Goal: Task Accomplishment & Management: Use online tool/utility

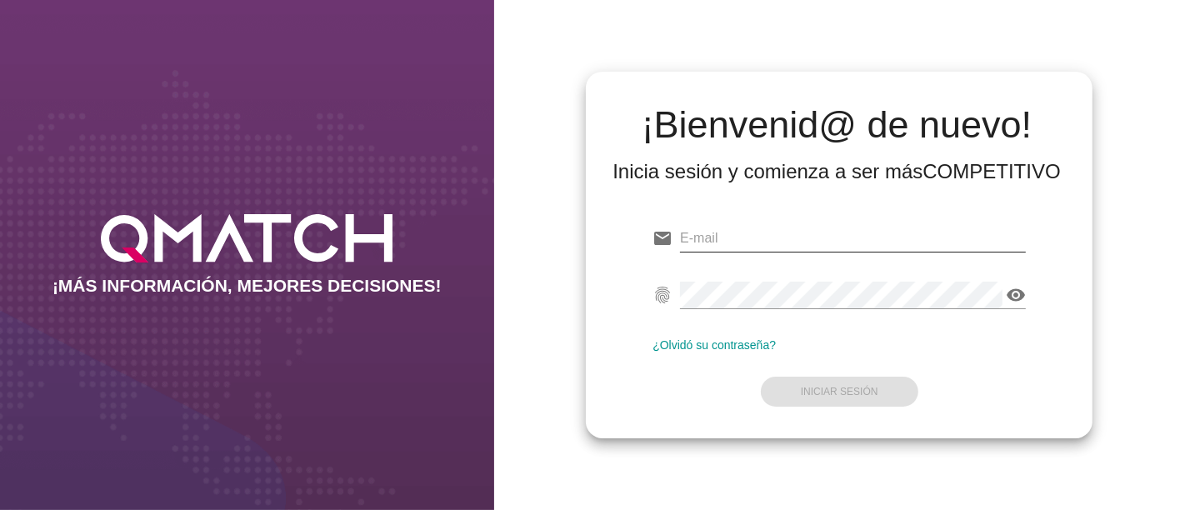
type input "[EMAIL_ADDRESS][PERSON_NAME][DOMAIN_NAME]"
click at [900, 225] on input "[EMAIL_ADDRESS][PERSON_NAME][DOMAIN_NAME]" at bounding box center [853, 238] width 346 height 27
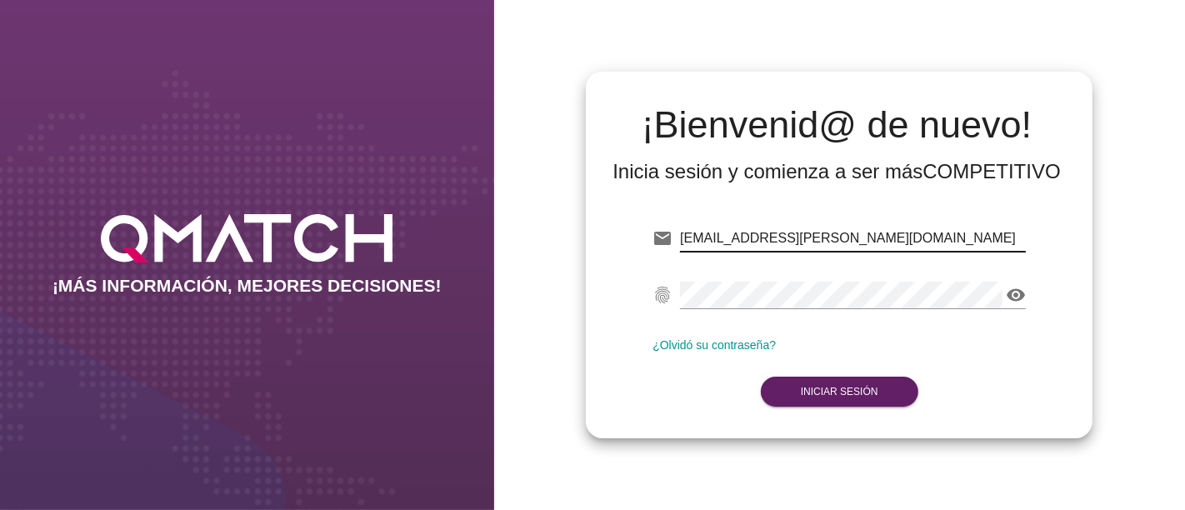
click at [706, 389] on form "email [PERSON_NAME][EMAIL_ADDRESS][DOMAIN_NAME] fingerprint visibility ¿Olvidó …" at bounding box center [838, 313] width 373 height 197
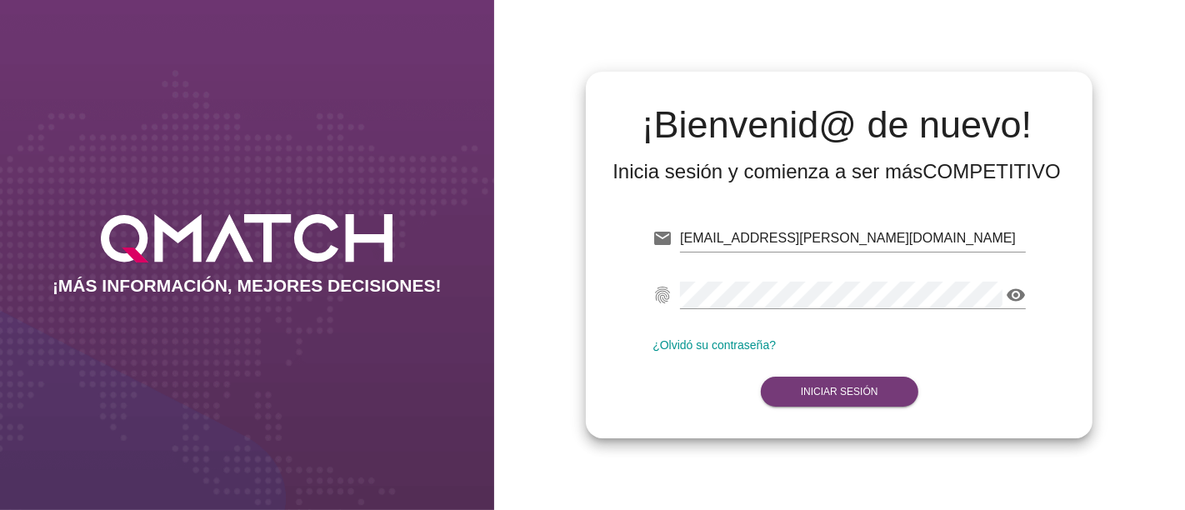
click at [832, 398] on button "Iniciar Sesión" at bounding box center [839, 392] width 157 height 30
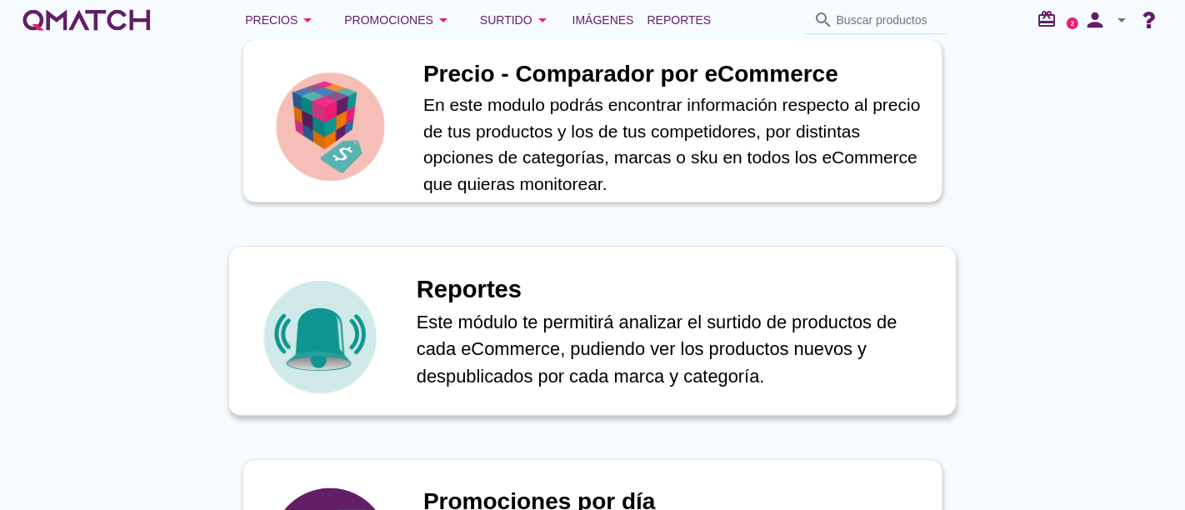
scroll to position [833, 0]
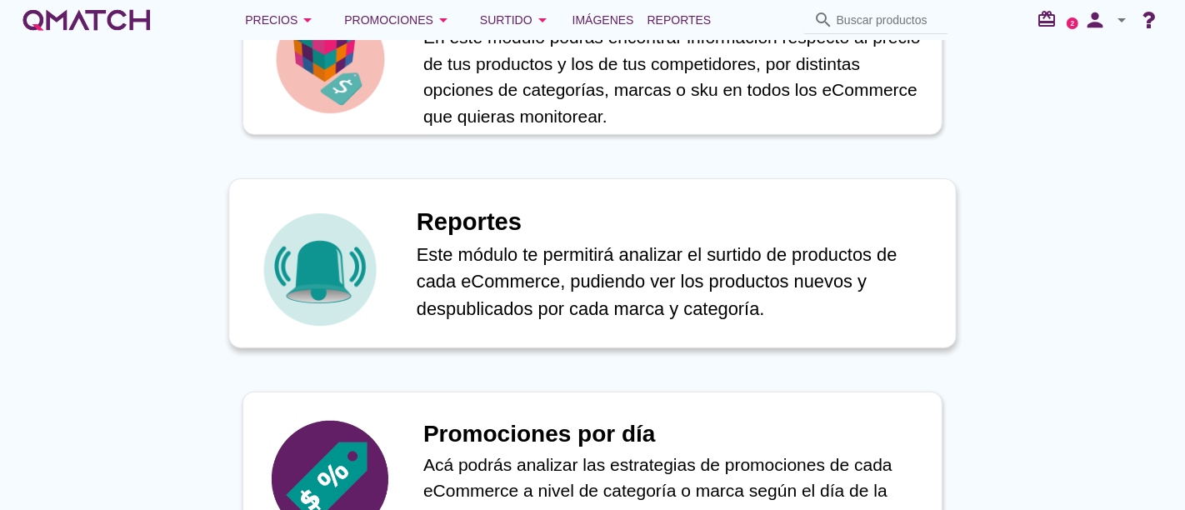
click at [485, 315] on p "Este módulo te permitirá analizar el surtido de productos de cada eCommerce, pu…" at bounding box center [678, 282] width 522 height 82
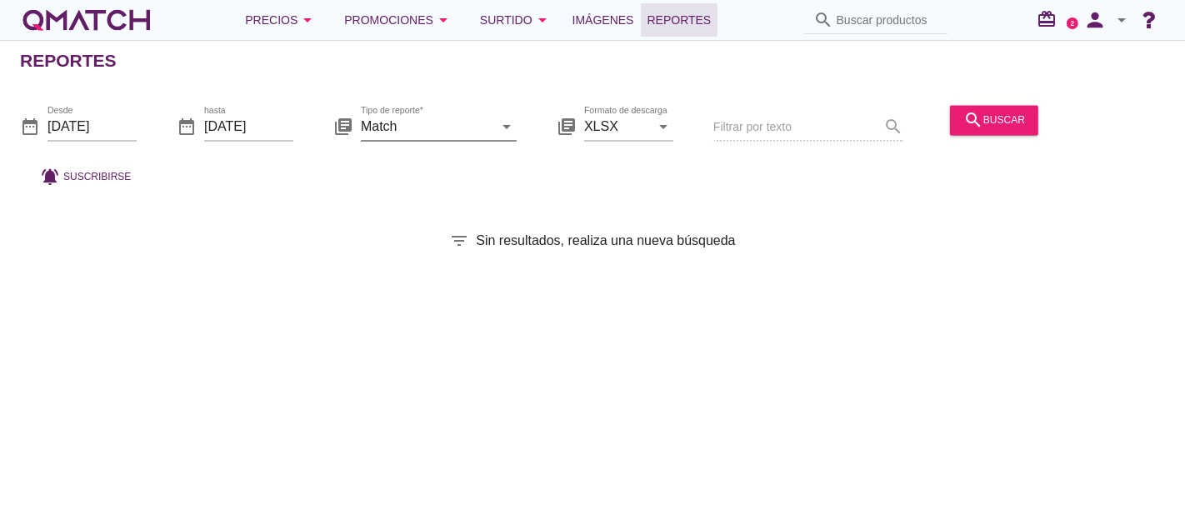
click at [440, 128] on input "Match" at bounding box center [427, 126] width 132 height 27
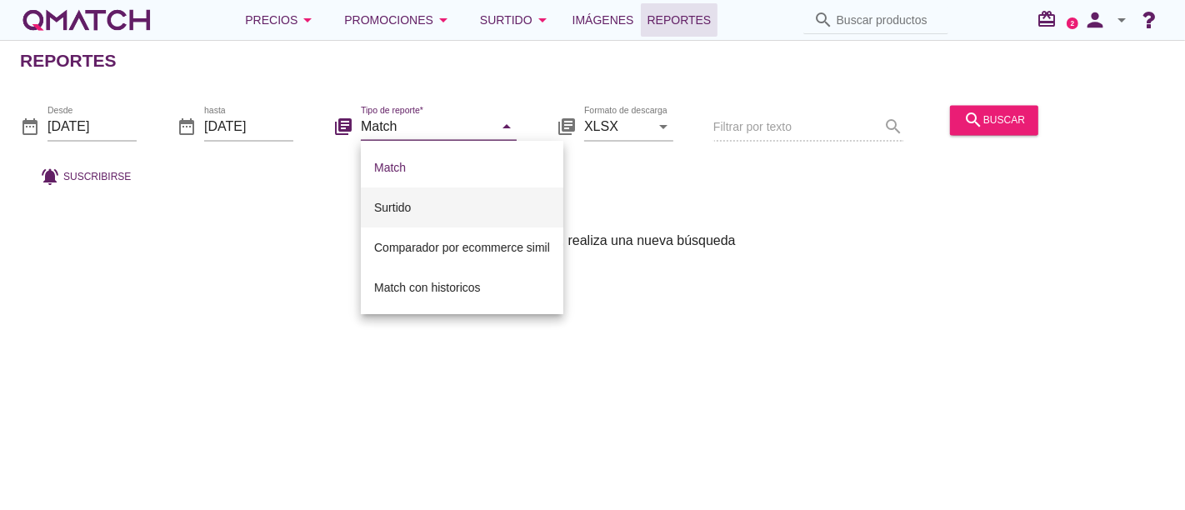
click at [442, 208] on div "Surtido" at bounding box center [462, 207] width 176 height 20
type input "Surtido"
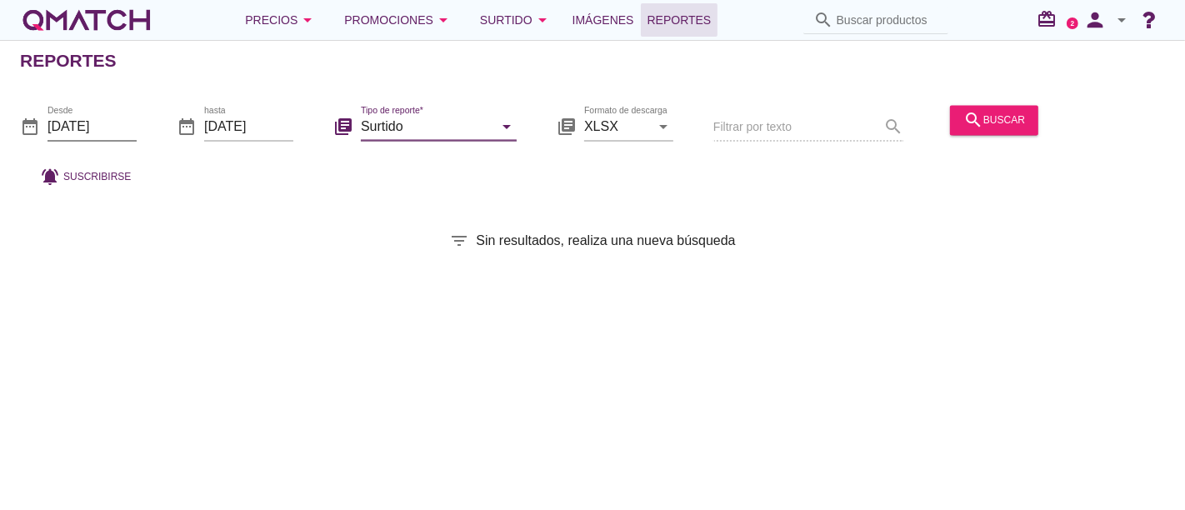
click at [122, 129] on input "[DATE]" at bounding box center [91, 126] width 89 height 27
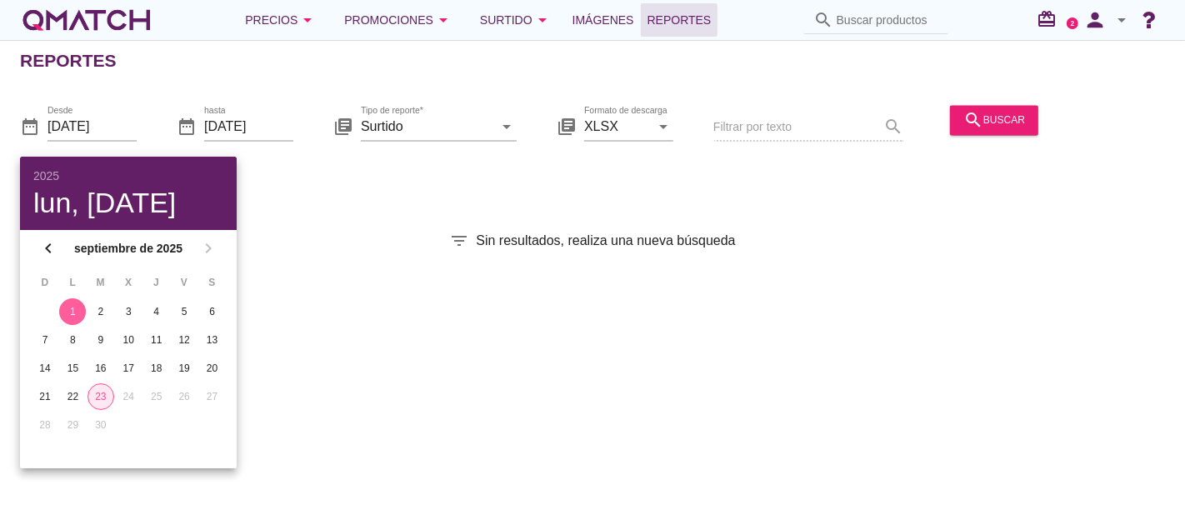
click at [104, 389] on div "23" at bounding box center [100, 396] width 25 height 15
type input "[DATE]"
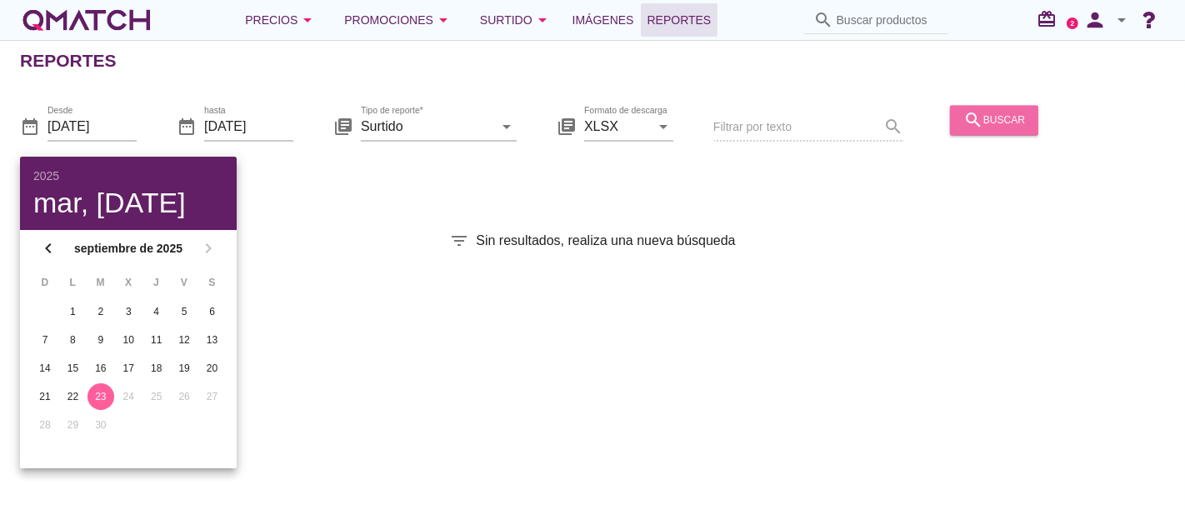
click at [960, 122] on button "search buscar" at bounding box center [994, 120] width 88 height 30
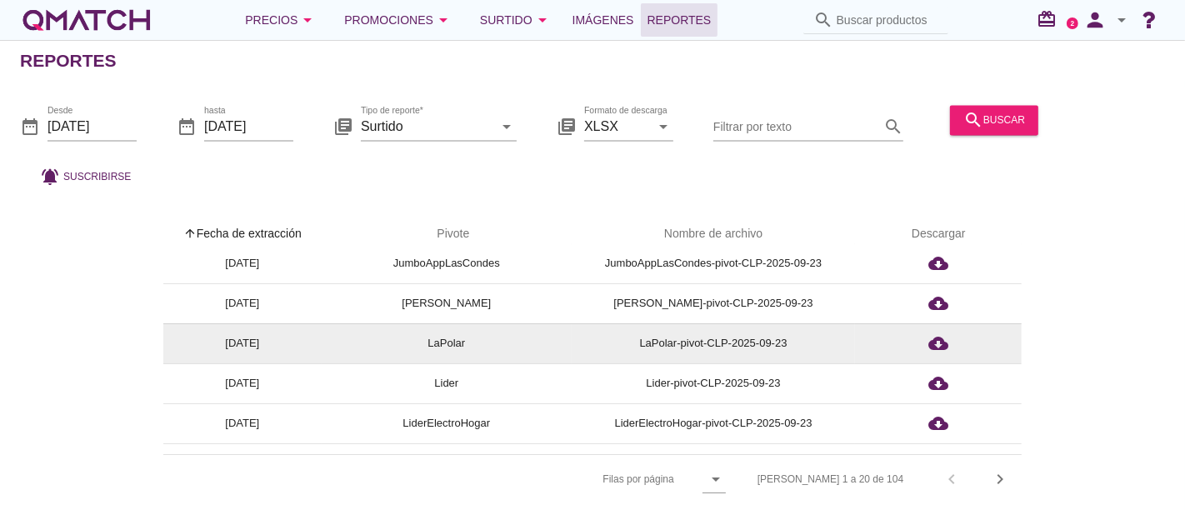
scroll to position [185, 0]
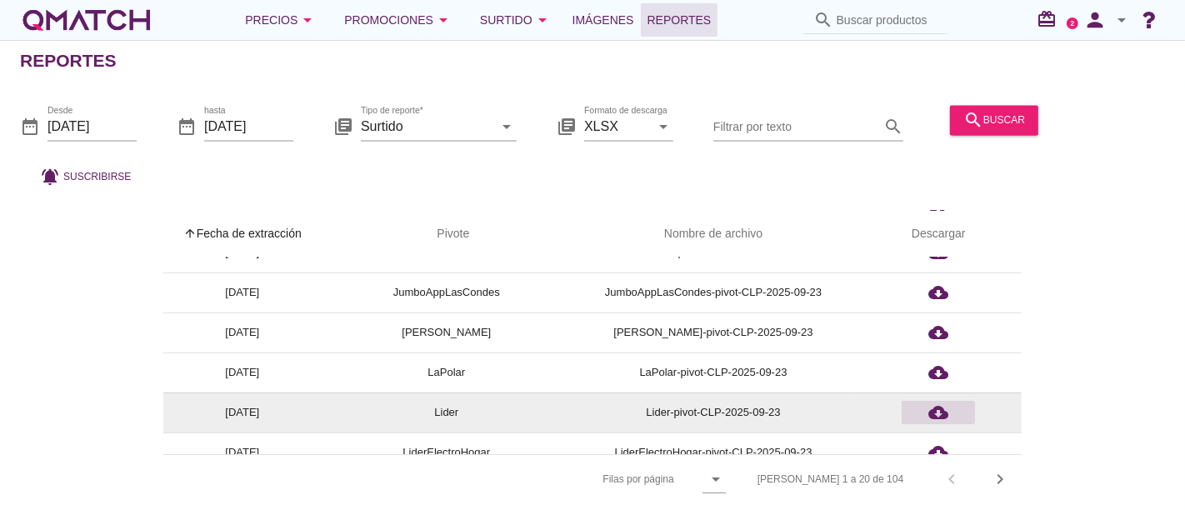
click at [936, 414] on icon "cloud_download" at bounding box center [938, 412] width 20 height 20
